Goal: Task Accomplishment & Management: Use online tool/utility

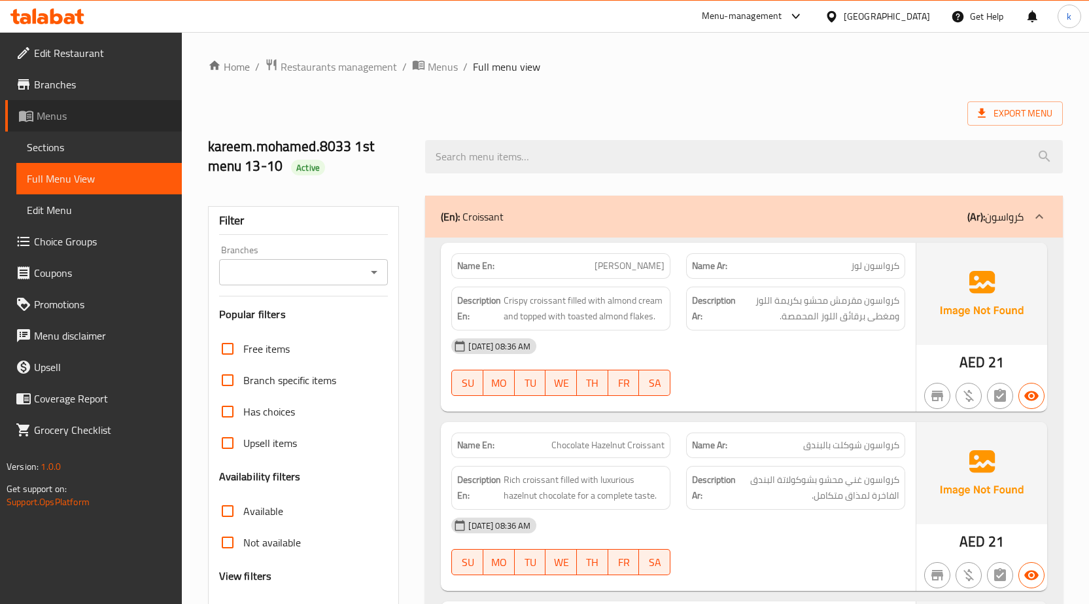
click at [115, 108] on span "Menus" at bounding box center [104, 116] width 135 height 16
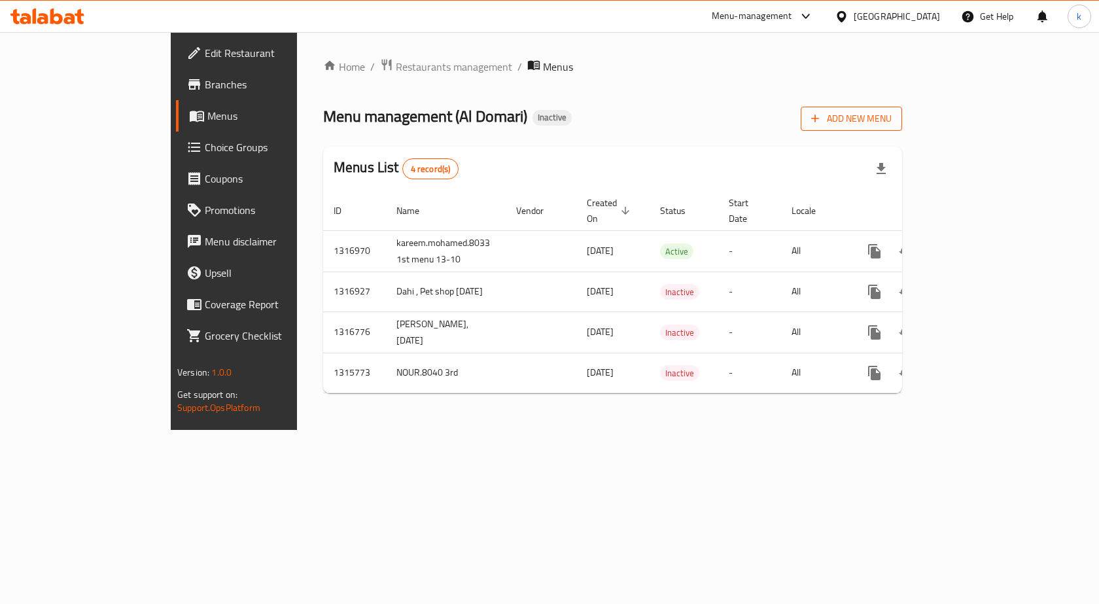
click at [902, 128] on button "Add New Menu" at bounding box center [851, 119] width 101 height 24
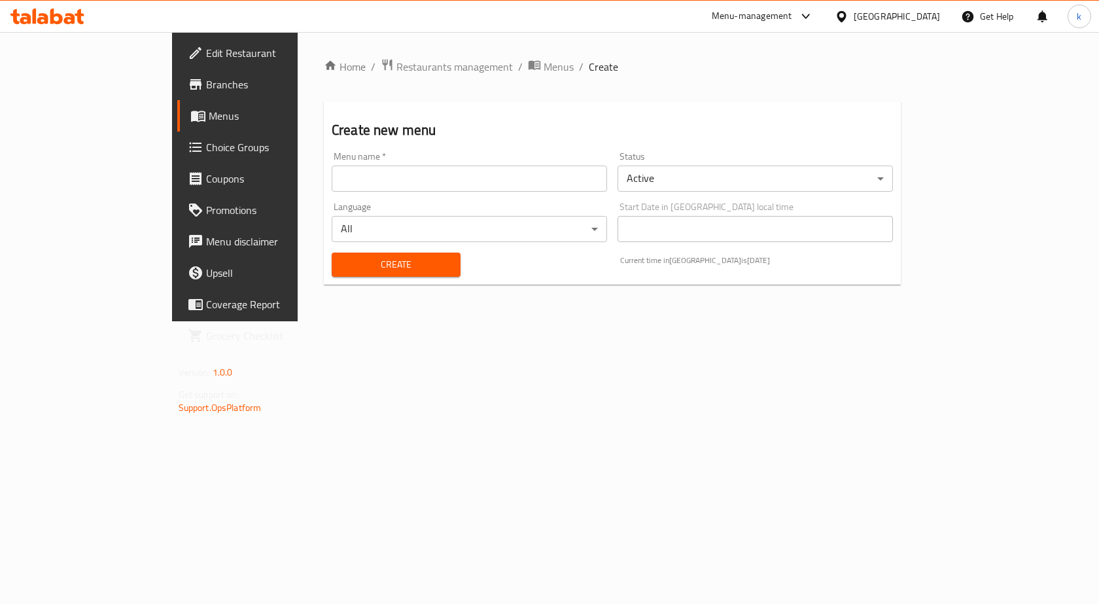
click at [438, 184] on input "text" at bounding box center [469, 178] width 275 height 26
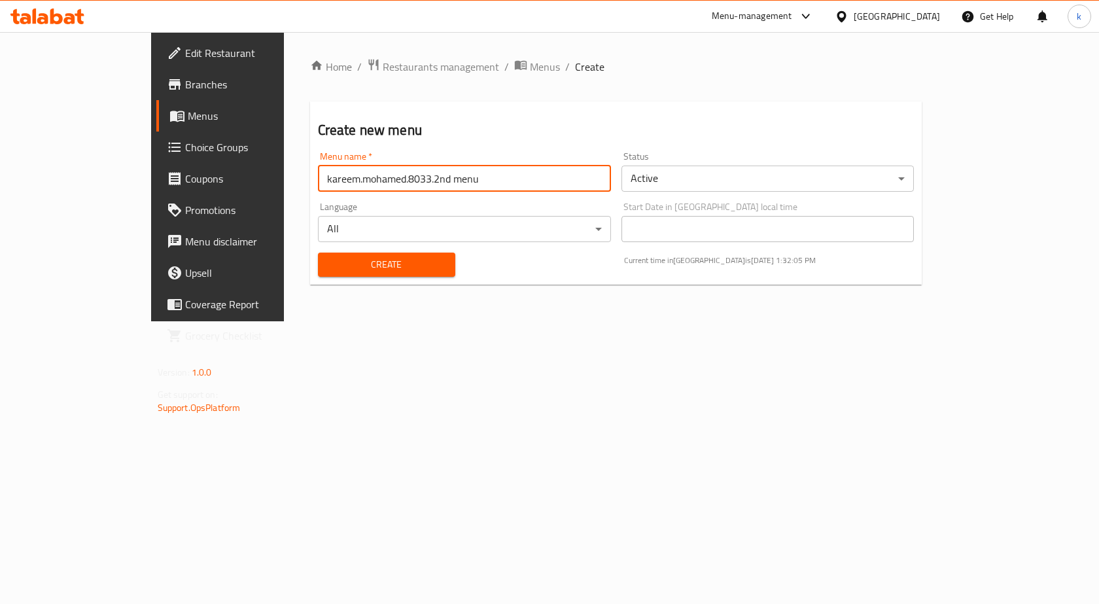
click at [395, 183] on input "kareem.mohamed.8033.2nd menu" at bounding box center [464, 178] width 293 height 26
type input "kareem.mohamed.8033.2nd menu 13-10"
click at [318, 252] on button "Create" at bounding box center [386, 264] width 137 height 24
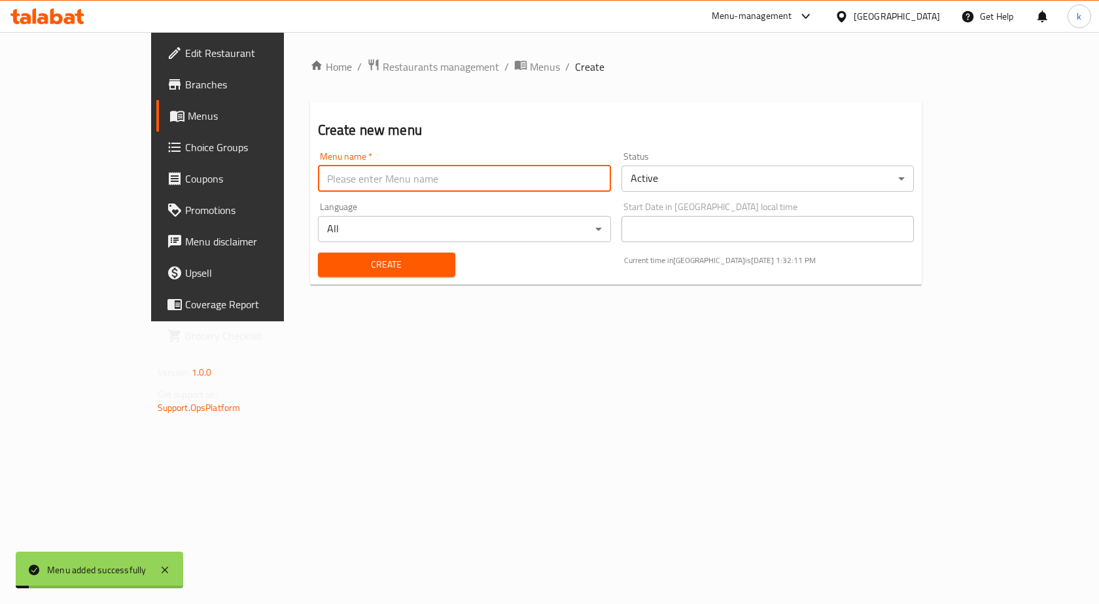
click at [188, 118] on span "Menus" at bounding box center [256, 116] width 137 height 16
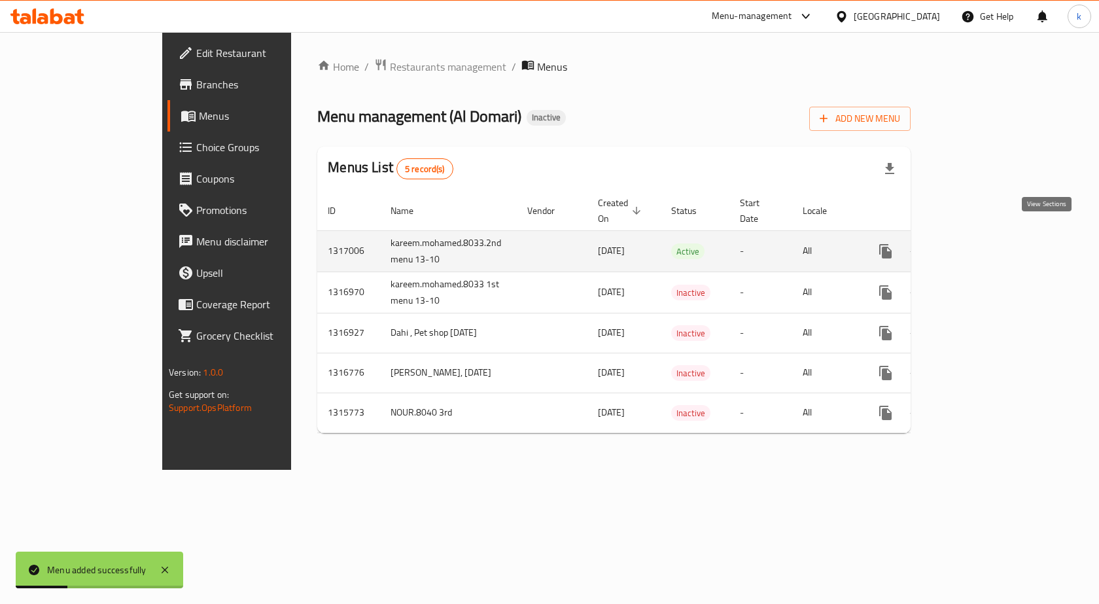
click at [995, 235] on link "enhanced table" at bounding box center [979, 250] width 31 height 31
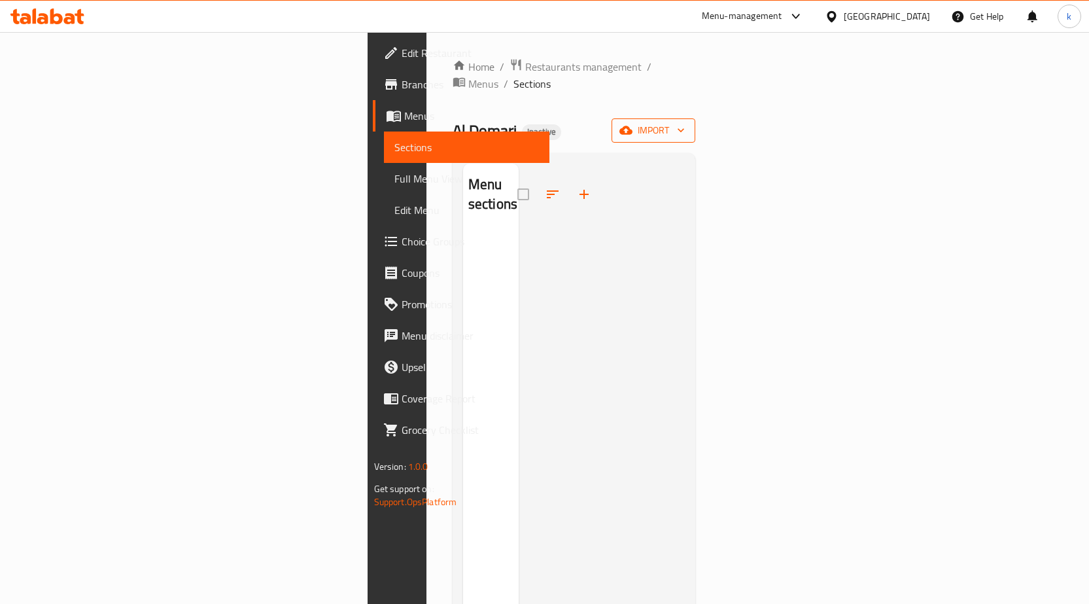
click at [685, 122] on span "import" at bounding box center [653, 130] width 63 height 16
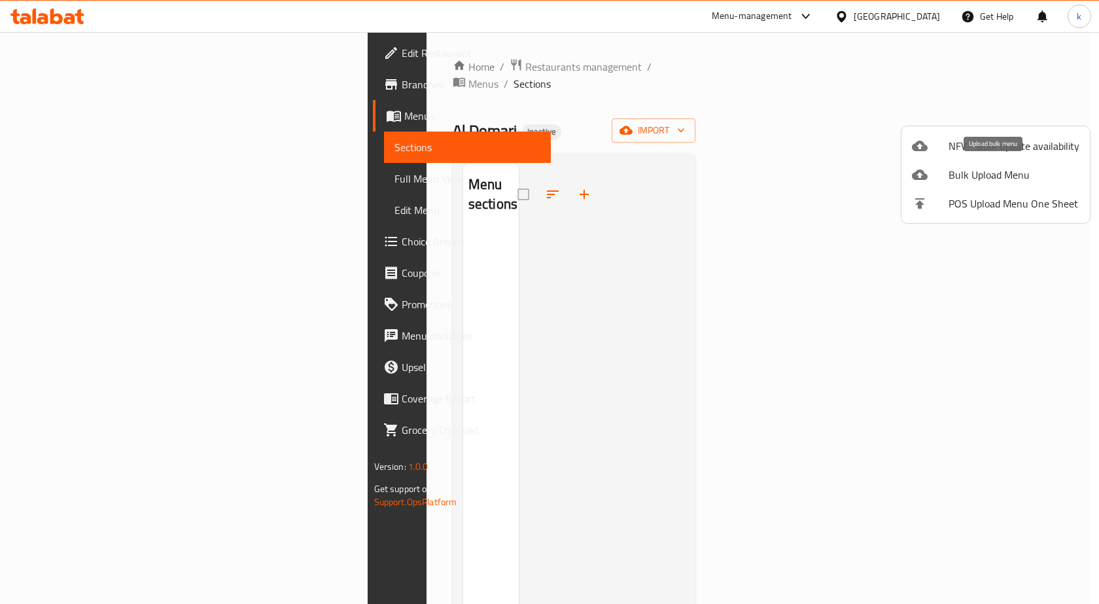
click at [955, 167] on span "Bulk Upload Menu" at bounding box center [1013, 175] width 131 height 16
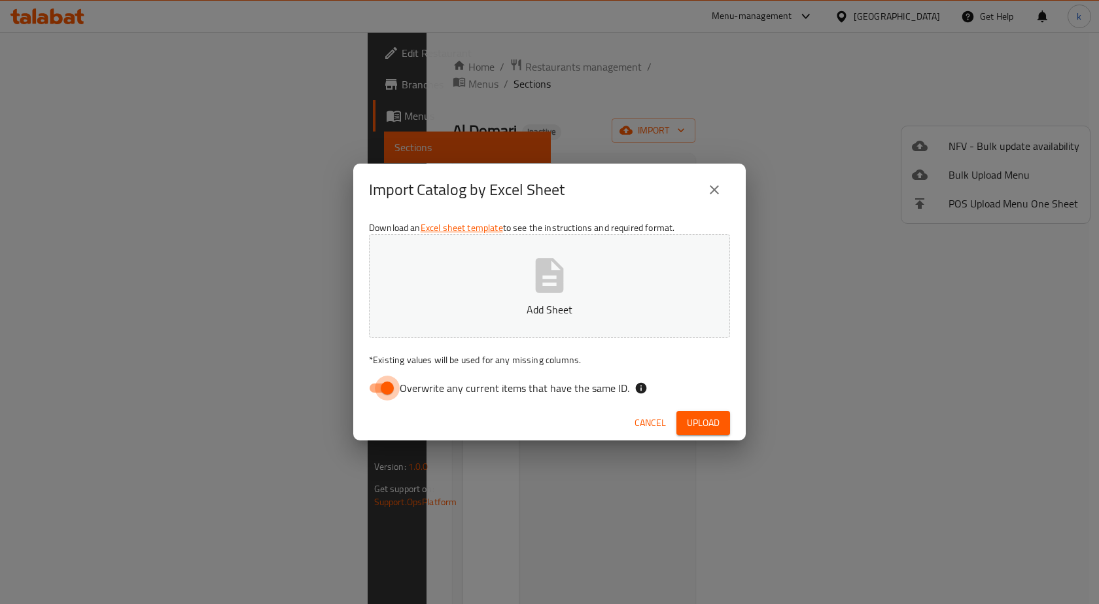
click at [391, 385] on input "Overwrite any current items that have the same ID." at bounding box center [387, 387] width 75 height 25
checkbox input "false"
click at [519, 315] on p "Add Sheet" at bounding box center [549, 309] width 320 height 16
click at [693, 417] on span "Upload" at bounding box center [703, 423] width 33 height 16
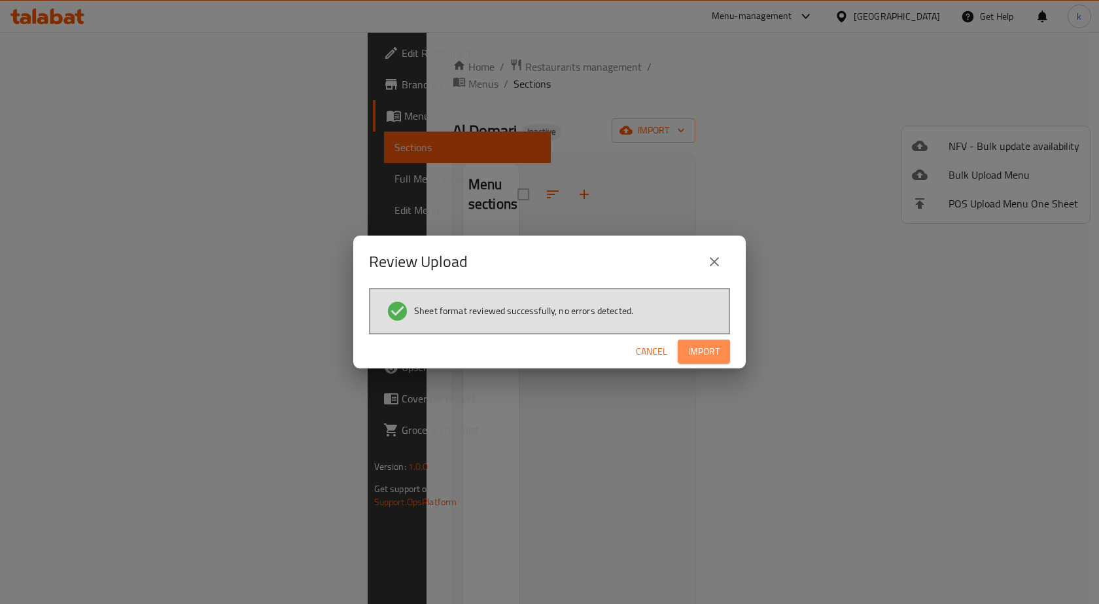
click at [713, 347] on span "Import" at bounding box center [703, 351] width 31 height 16
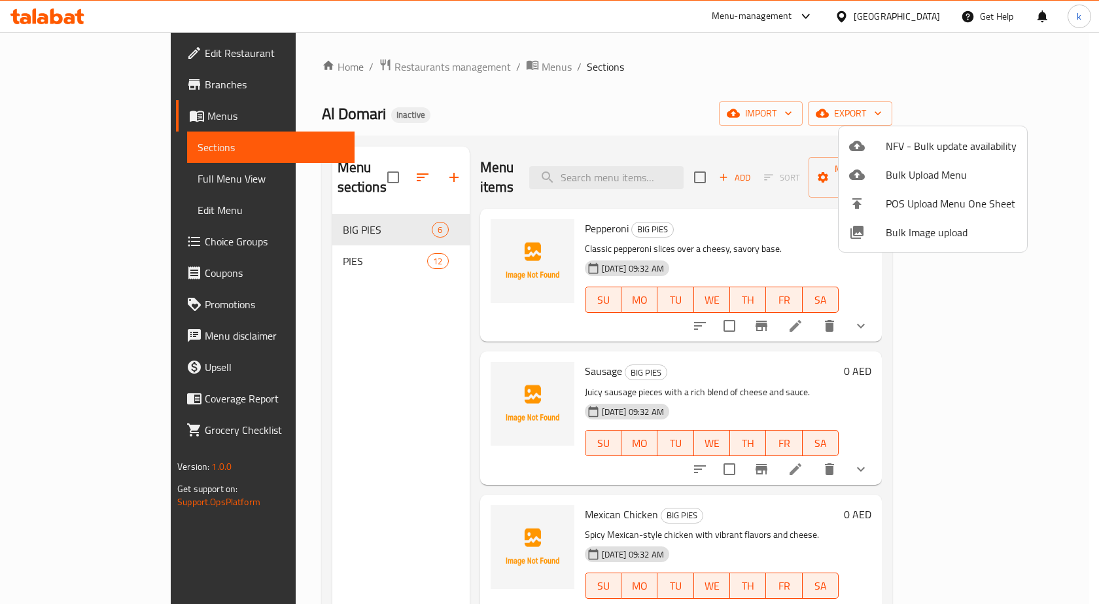
click at [69, 171] on div at bounding box center [549, 302] width 1099 height 604
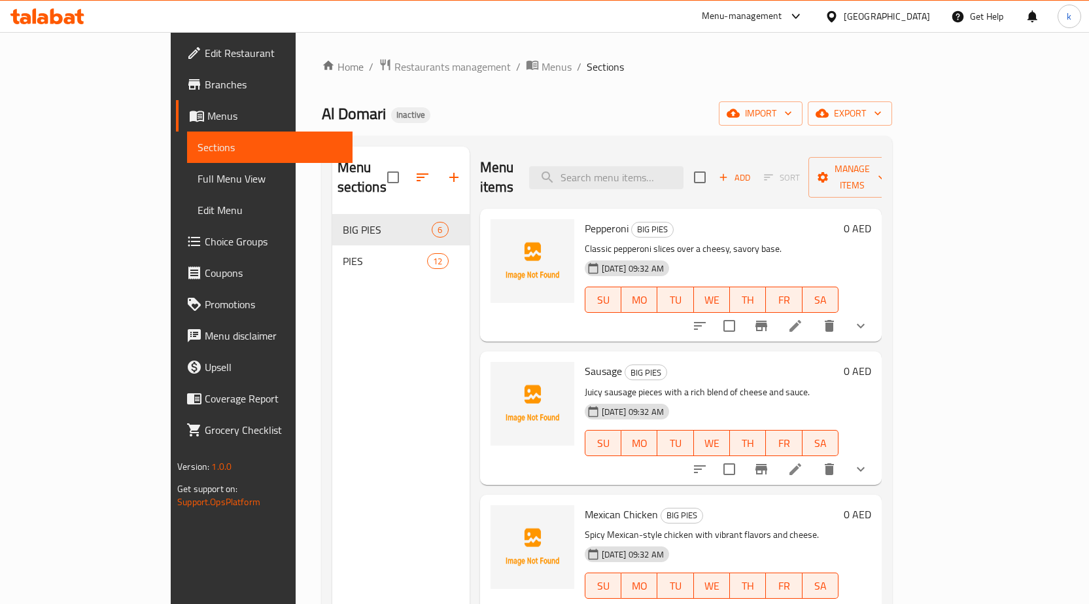
click at [187, 188] on link "Full Menu View" at bounding box center [269, 178] width 165 height 31
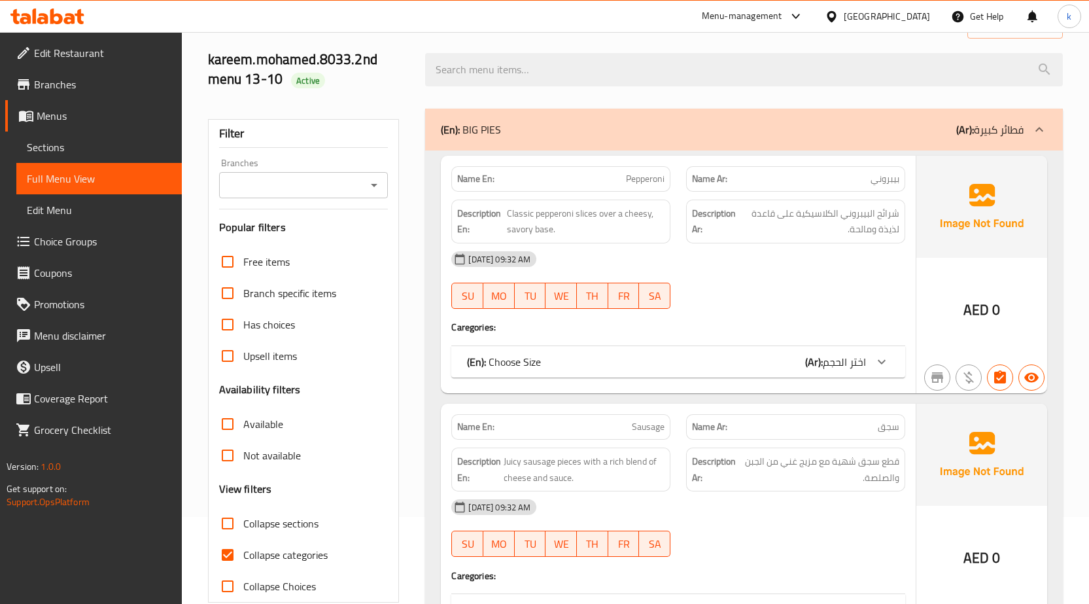
scroll to position [392, 0]
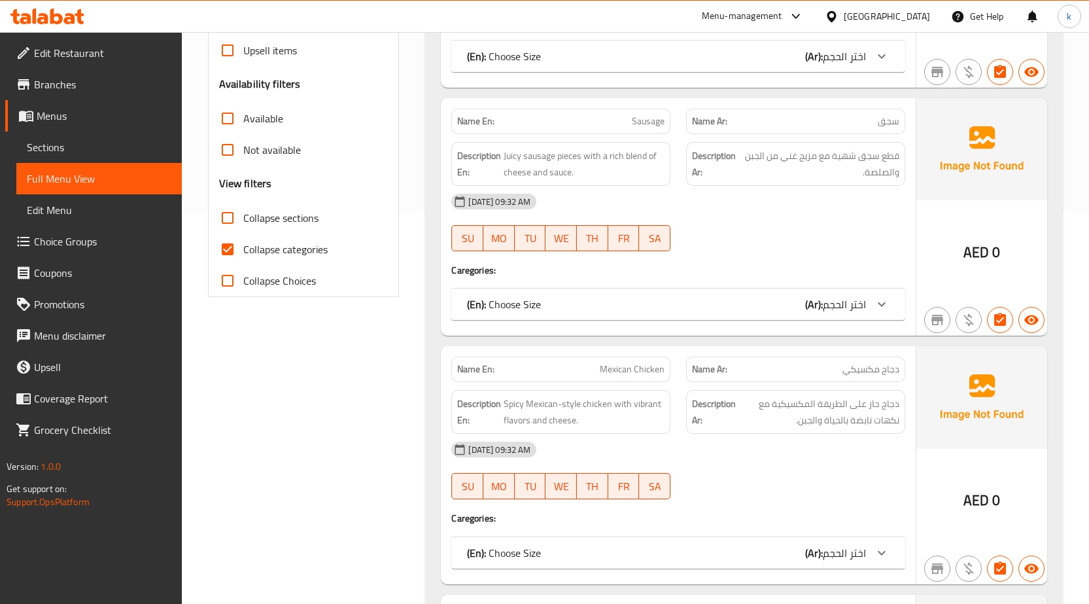
click at [267, 243] on span "Collapse categories" at bounding box center [285, 249] width 84 height 16
click at [243, 243] on input "Collapse categories" at bounding box center [227, 248] width 31 height 31
checkbox input "false"
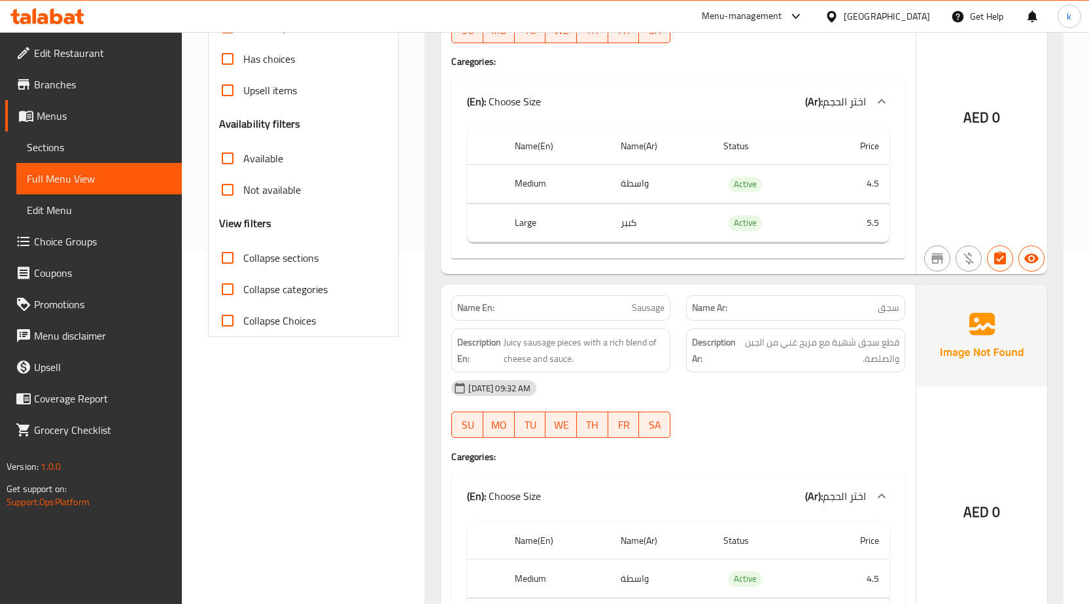
scroll to position [0, 0]
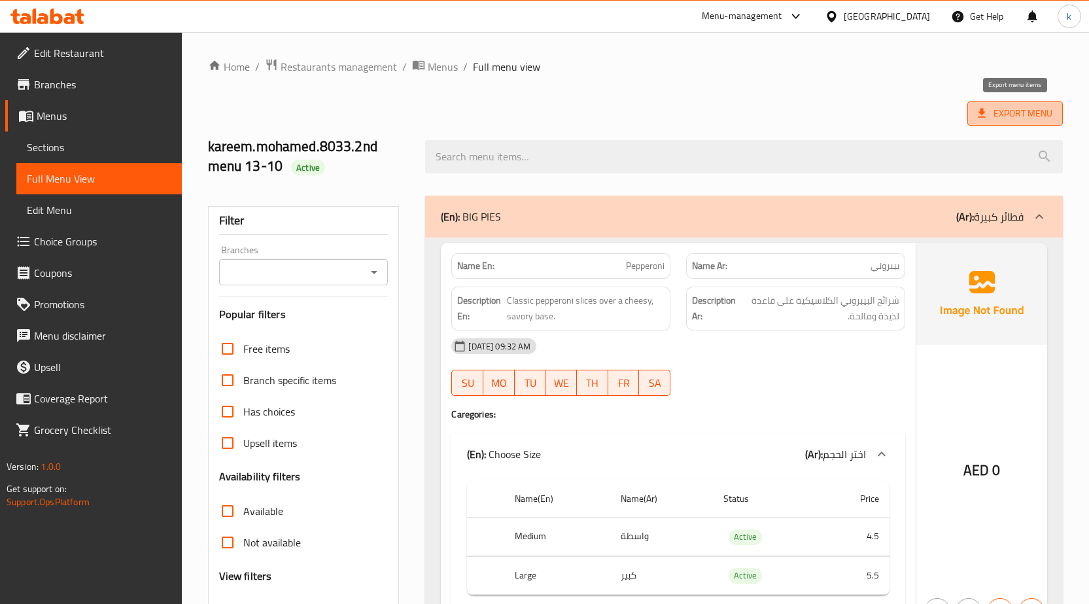
click at [995, 112] on span "Export Menu" at bounding box center [1015, 113] width 75 height 16
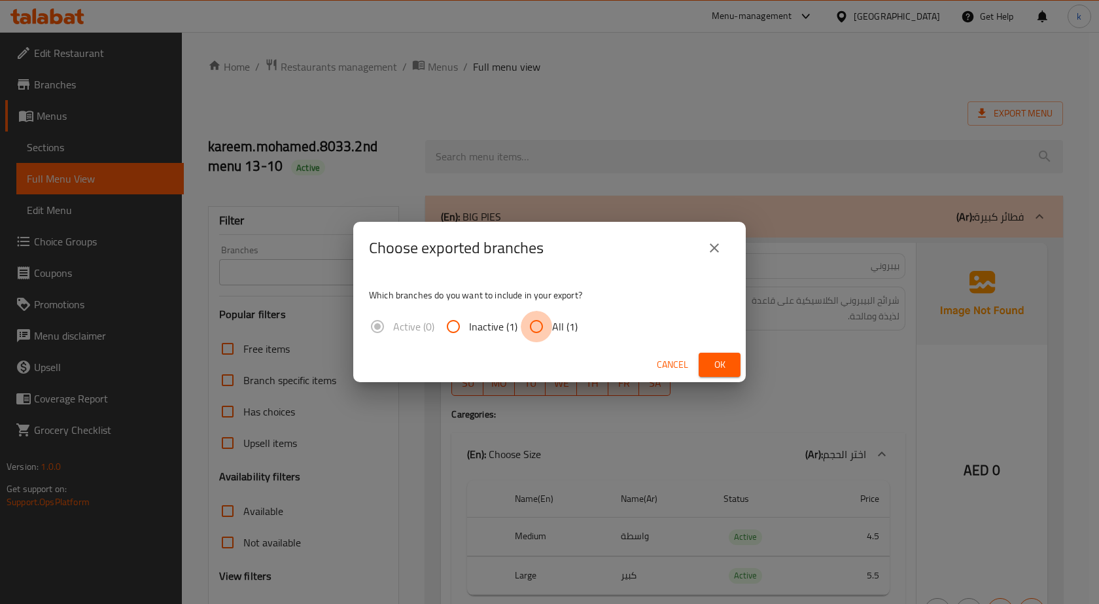
click at [546, 335] on input "All (1)" at bounding box center [536, 326] width 31 height 31
radio input "true"
click at [715, 357] on span "Ok" at bounding box center [719, 364] width 21 height 16
